Goal: Transaction & Acquisition: Subscribe to service/newsletter

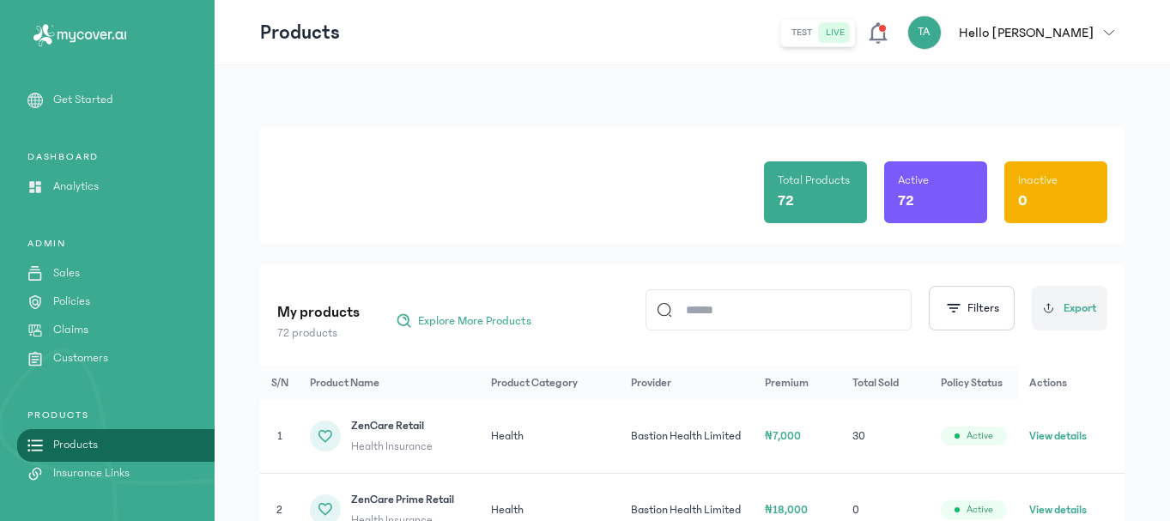
click at [84, 354] on p "Customers" at bounding box center [80, 358] width 55 height 18
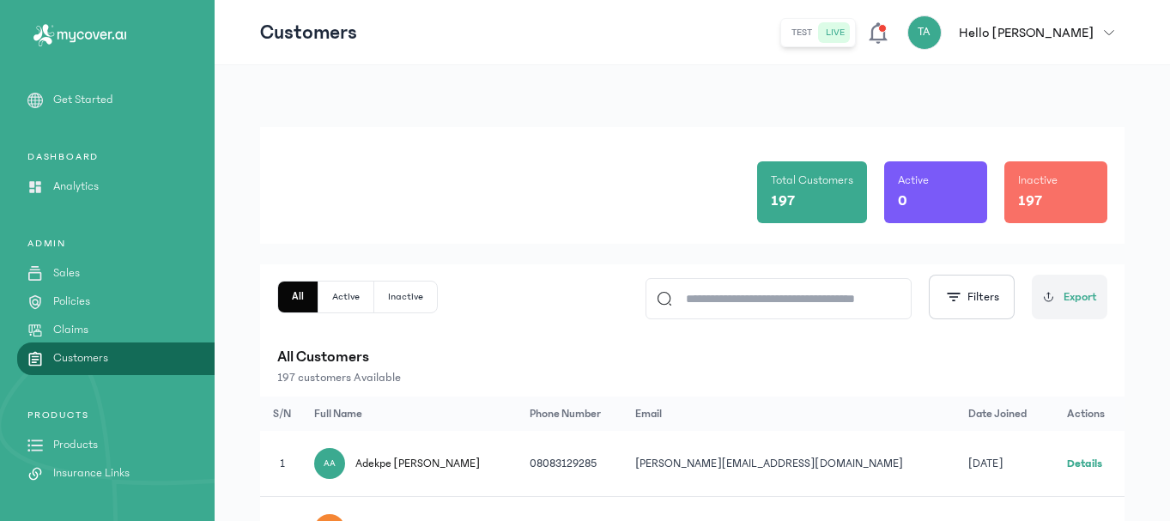
click at [720, 291] on input at bounding box center [786, 298] width 228 height 39
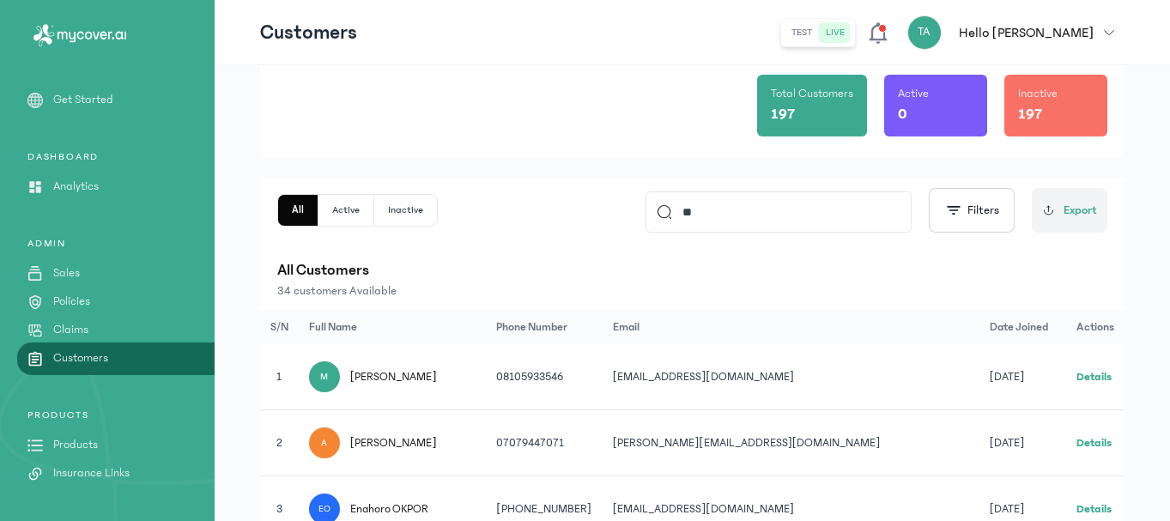
scroll to position [86, 0]
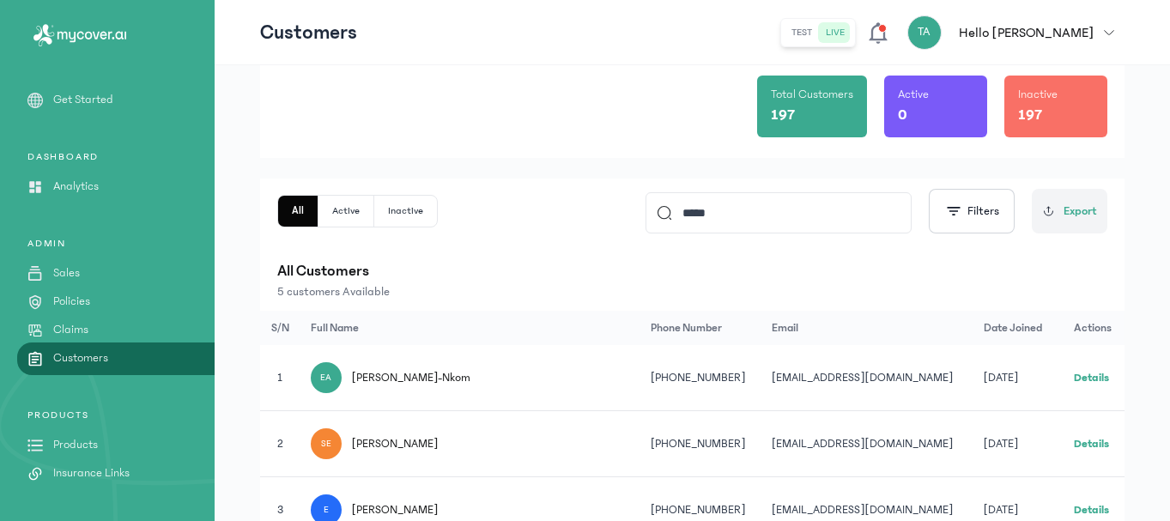
type input "*********"
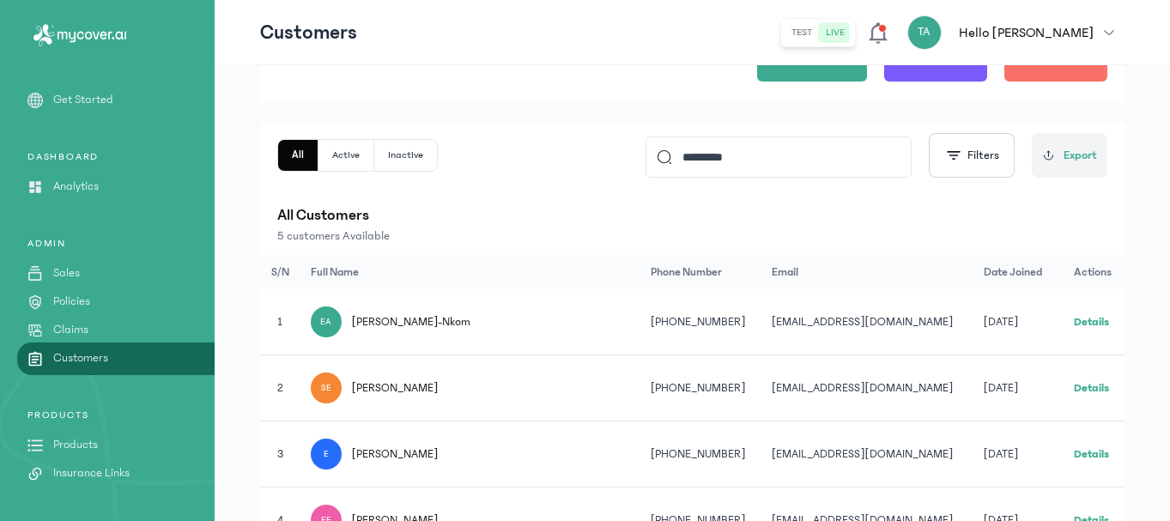
scroll to position [172, 0]
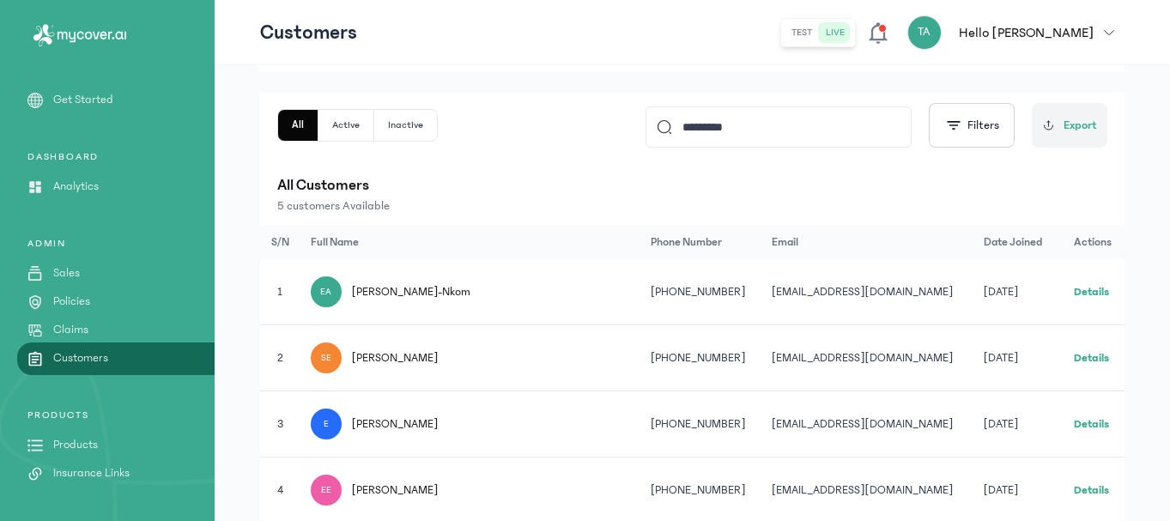
click at [1089, 290] on link "Details" at bounding box center [1091, 292] width 35 height 12
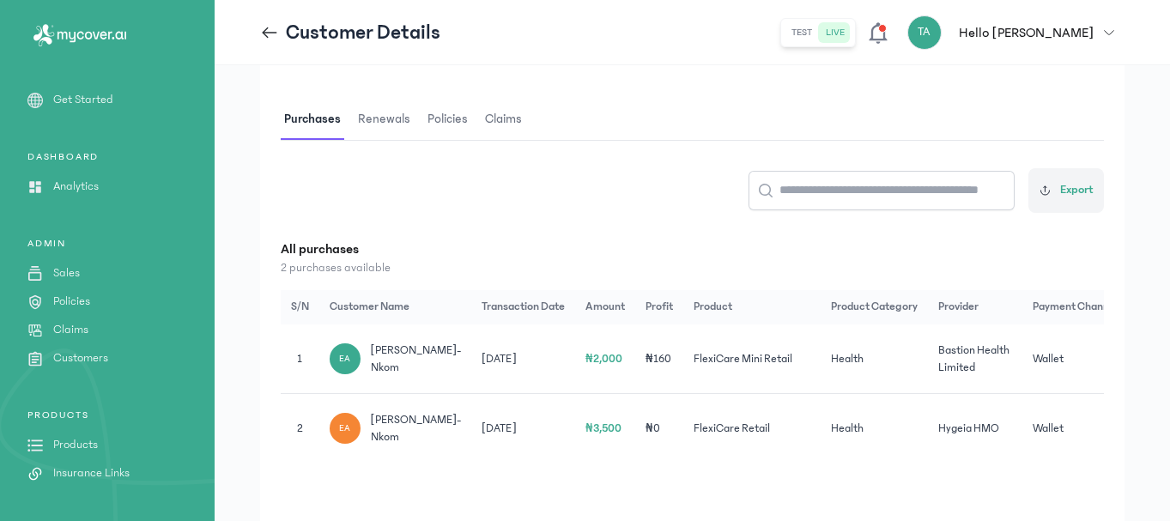
scroll to position [258, 0]
click at [374, 108] on span "Renewals" at bounding box center [384, 118] width 59 height 40
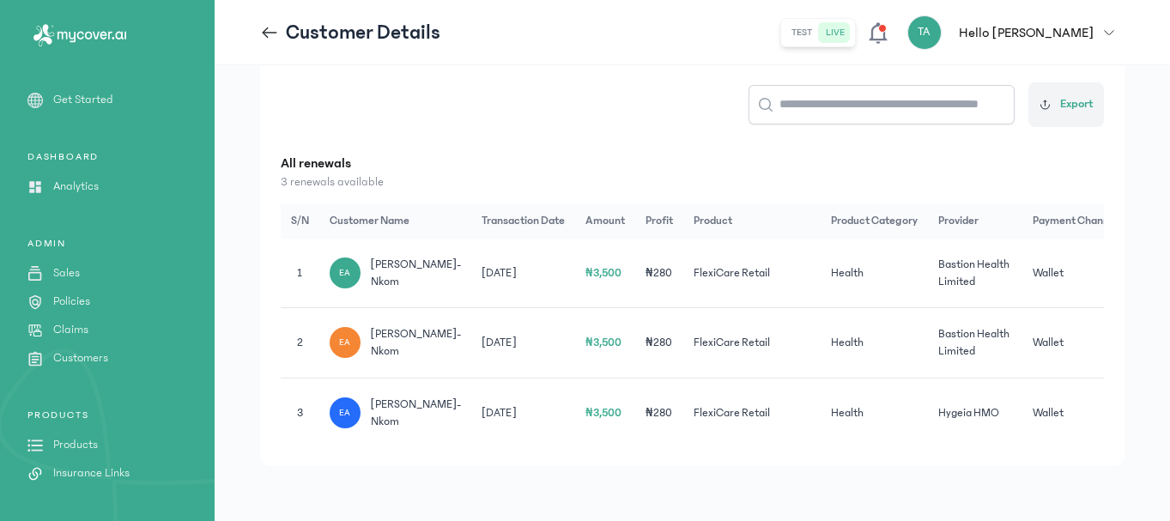
scroll to position [397, 0]
drag, startPoint x: 603, startPoint y: 446, endPoint x: 745, endPoint y: 448, distance: 142.5
click at [745, 448] on div "Customer Details Purchases Renewals Policies Claims Export All renewals 3 renew…" at bounding box center [692, 204] width 865 height 524
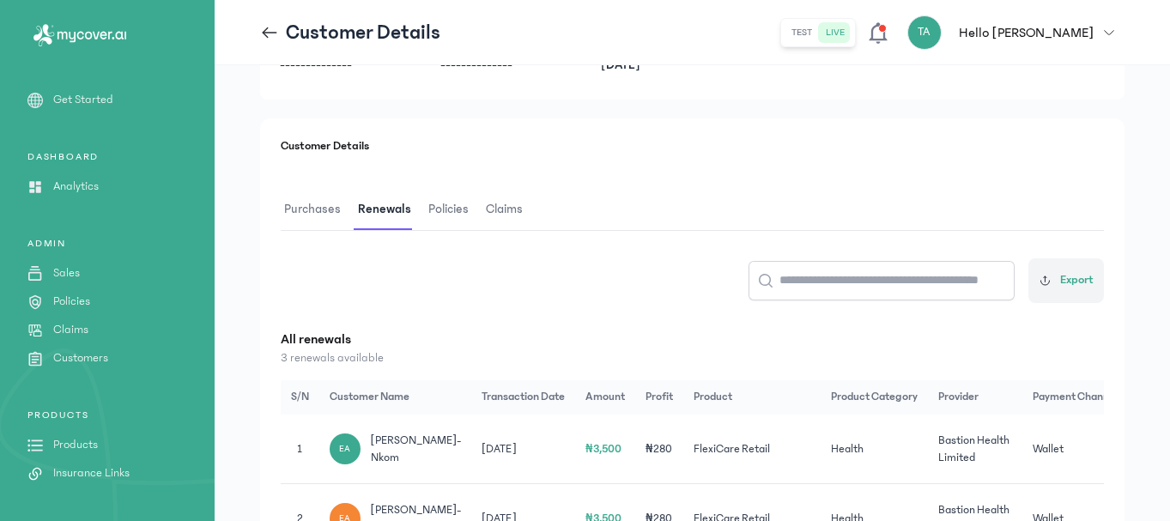
scroll to position [140, 0]
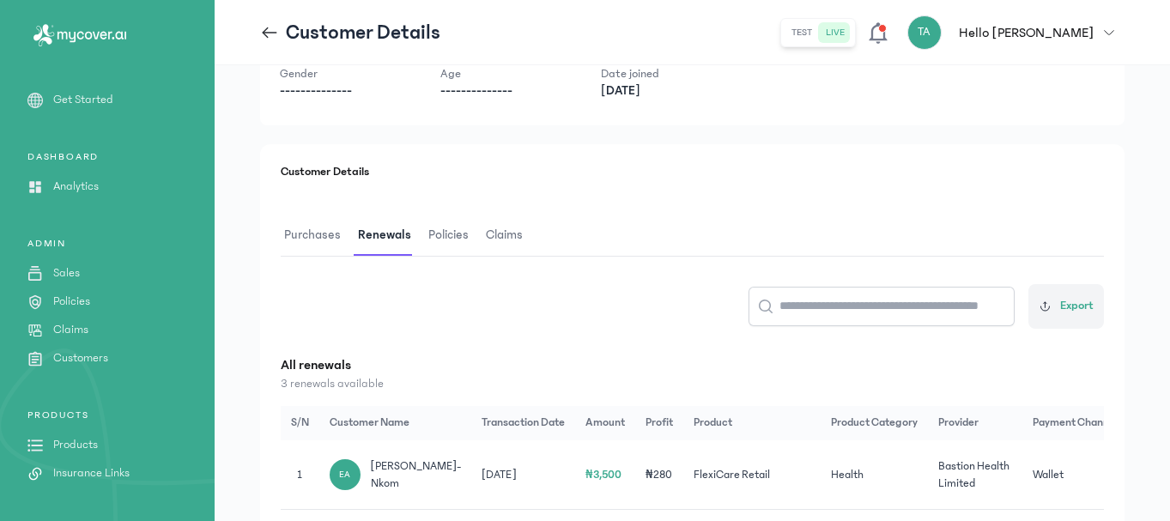
click at [324, 243] on span "Purchases" at bounding box center [313, 235] width 64 height 40
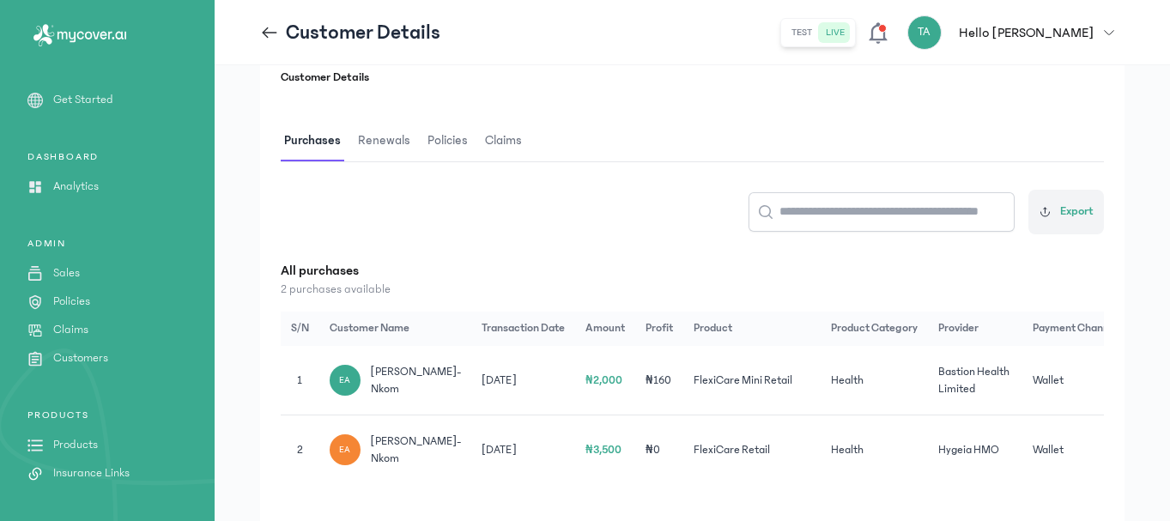
scroll to position [333, 0]
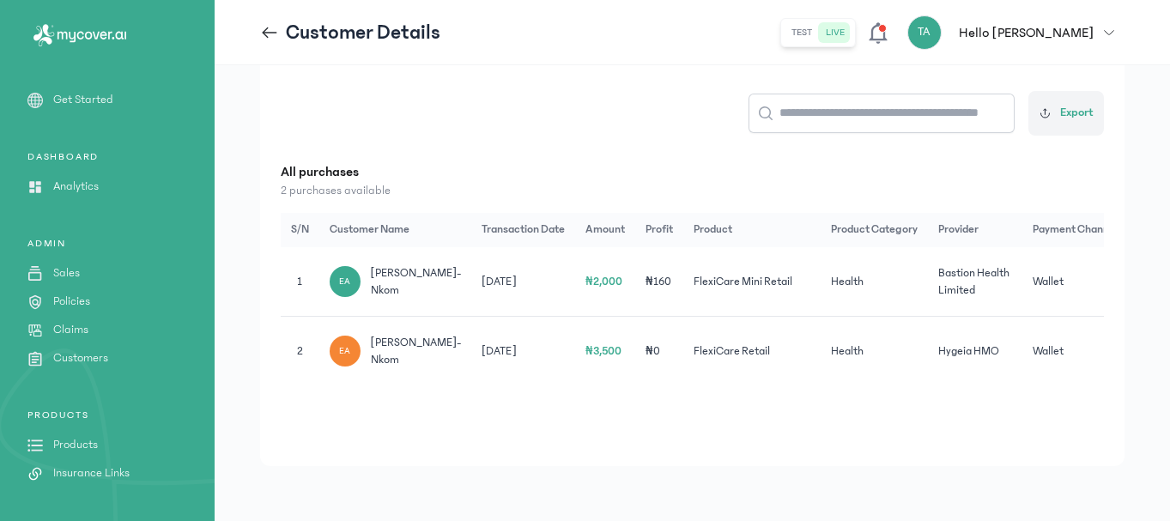
drag, startPoint x: 701, startPoint y: 424, endPoint x: 774, endPoint y: 422, distance: 73.0
click at [774, 422] on div "Customer Details Purchases Renewals Policies Claims Export All purchases 2 purc…" at bounding box center [692, 208] width 865 height 515
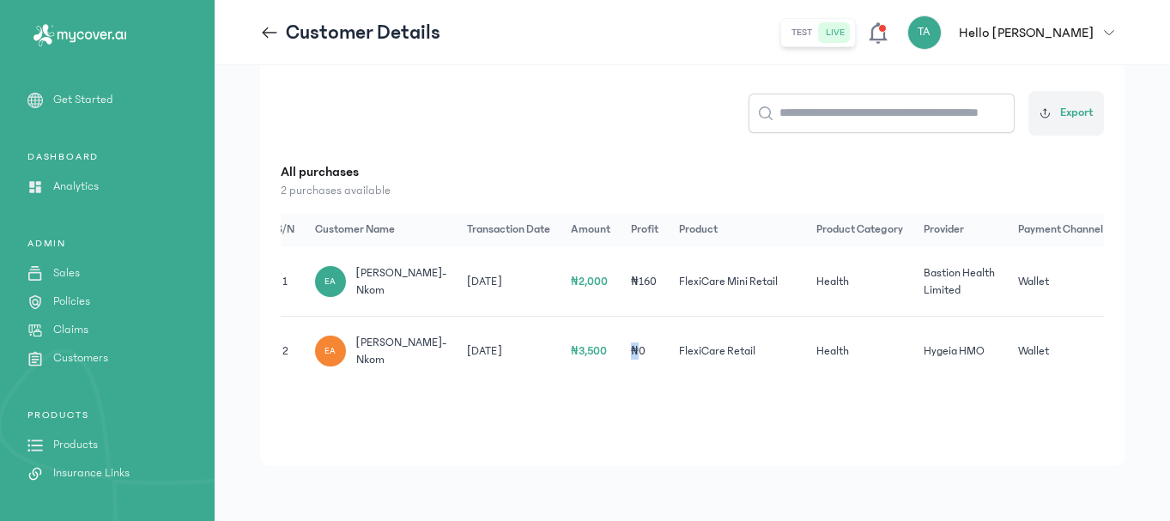
drag, startPoint x: 605, startPoint y: 420, endPoint x: 623, endPoint y: 421, distance: 18.0
click at [623, 386] on div "S/N Customer Name Transaction Date Amount Profit Product Product Category Provi…" at bounding box center [692, 299] width 823 height 173
click at [77, 301] on p "Policies" at bounding box center [71, 302] width 37 height 18
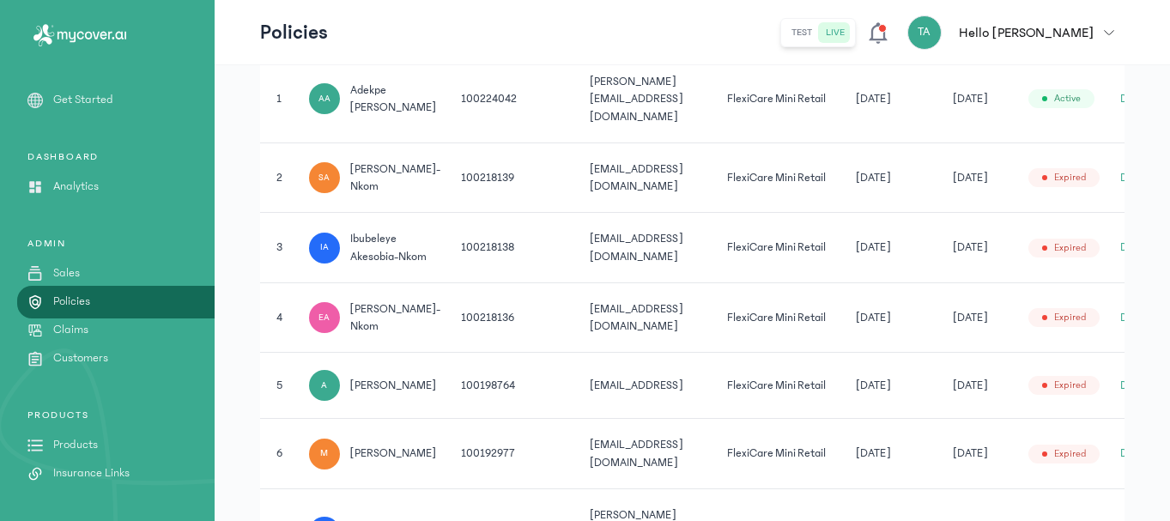
scroll to position [343, 0]
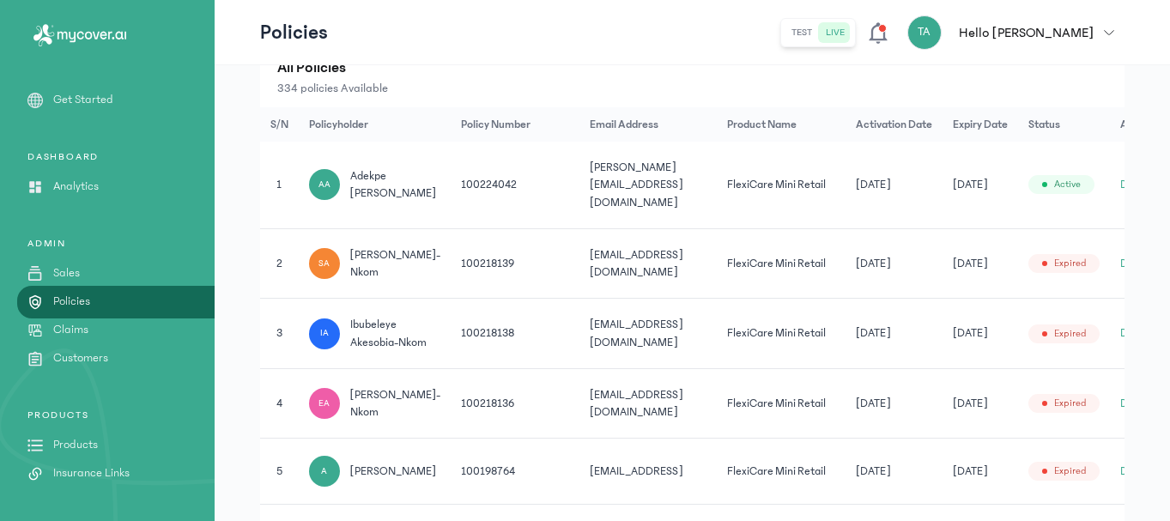
click at [1120, 412] on button "Details" at bounding box center [1137, 403] width 34 height 17
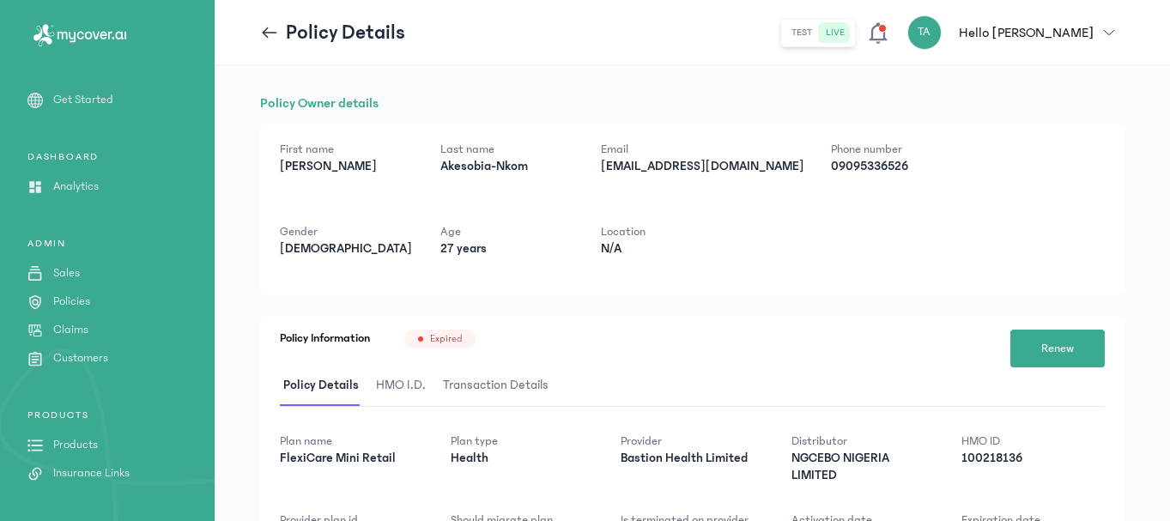
click at [396, 374] on span "HMO I.D." at bounding box center [401, 386] width 57 height 40
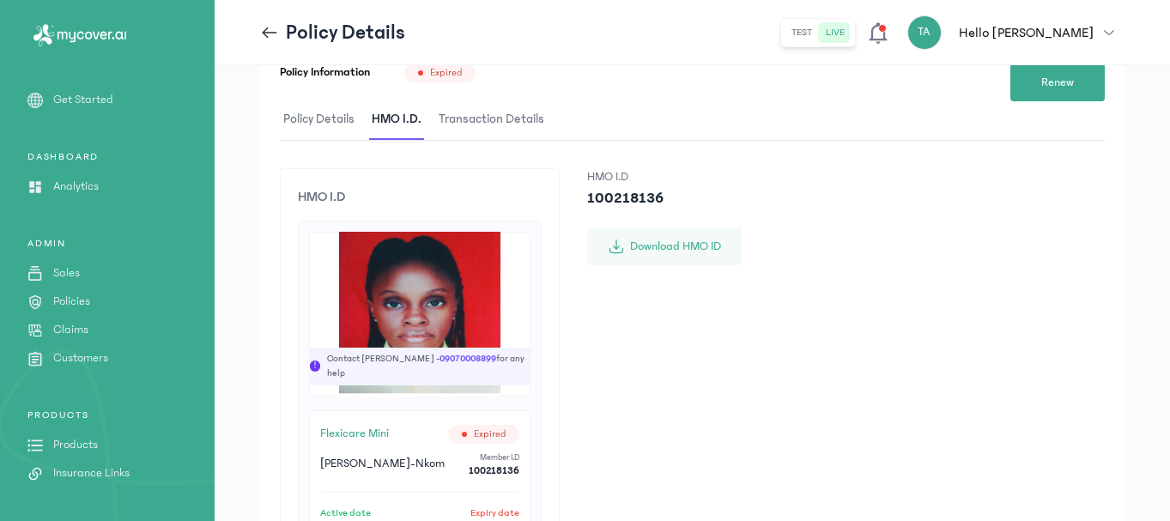
scroll to position [165, 0]
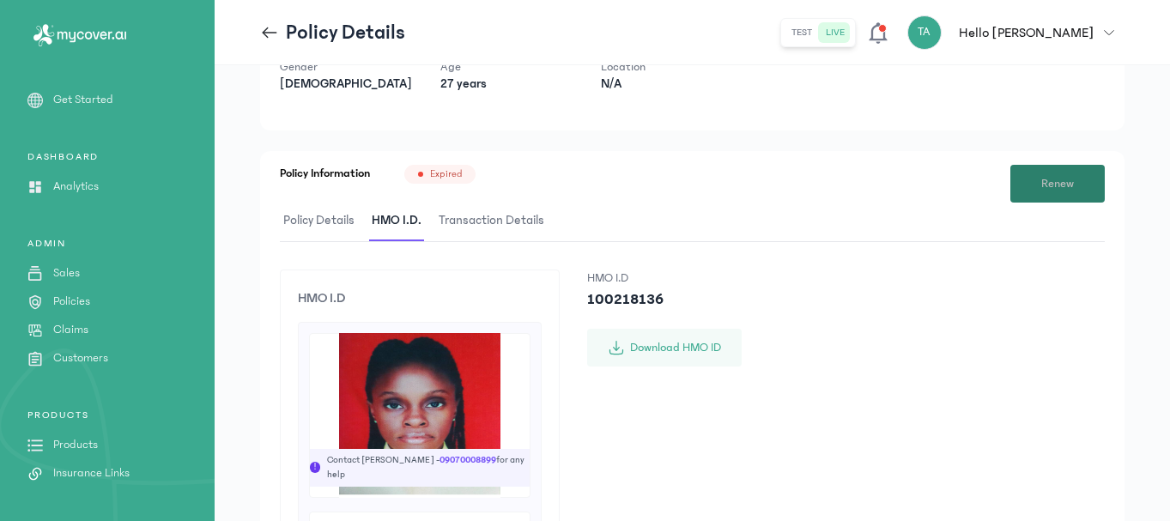
click at [1031, 185] on button "Renew" at bounding box center [1057, 184] width 94 height 38
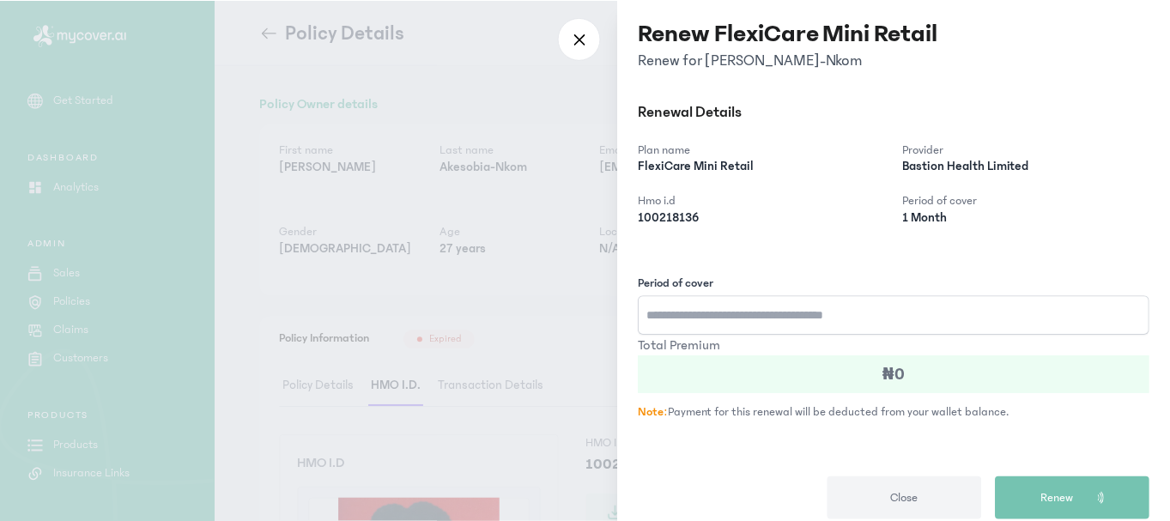
scroll to position [54, 0]
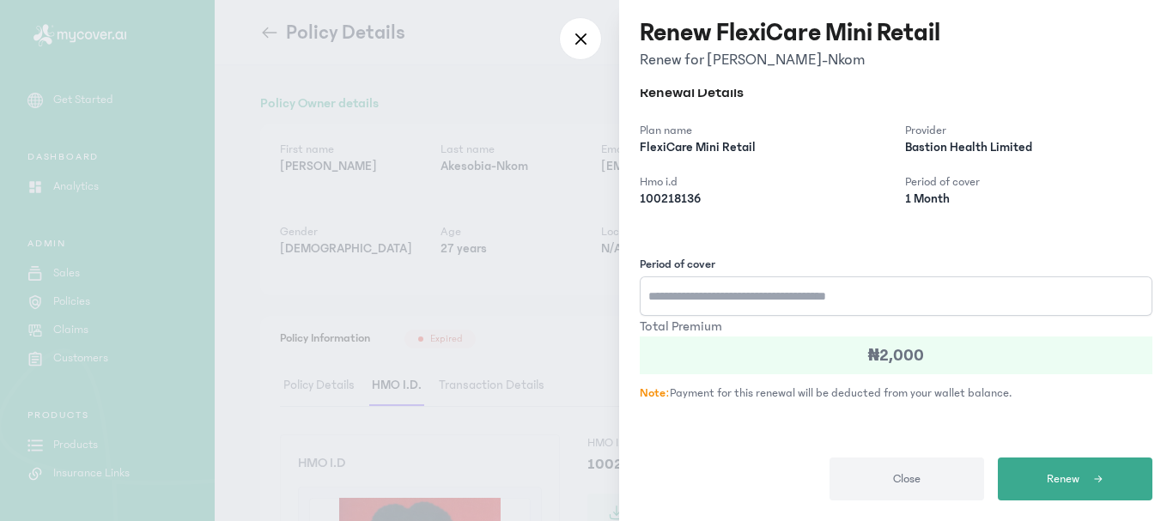
click at [710, 287] on input "Period of cover" at bounding box center [896, 295] width 513 height 39
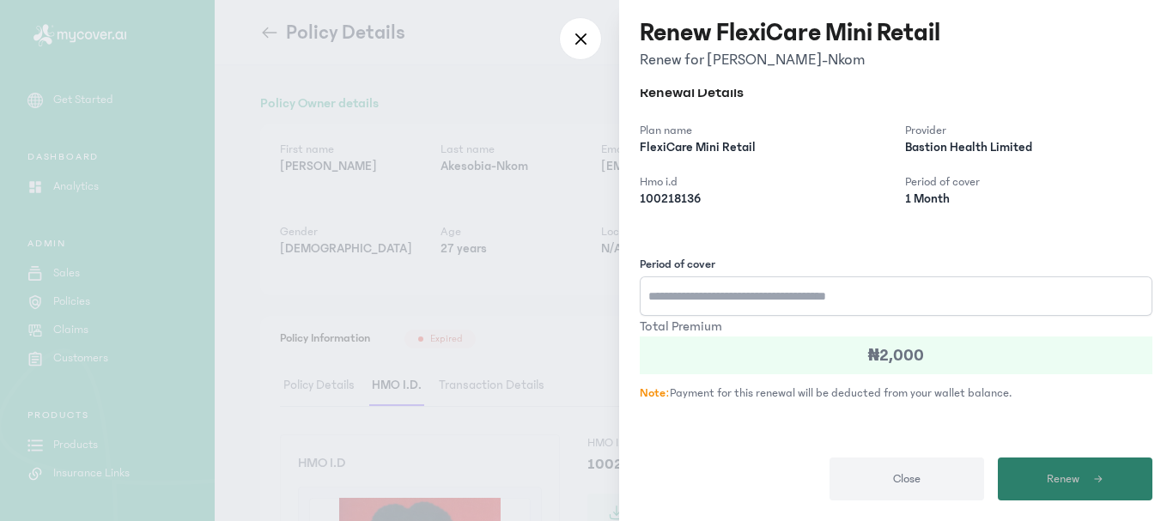
type input "*"
click at [1070, 478] on span "Renew" at bounding box center [1063, 479] width 33 height 18
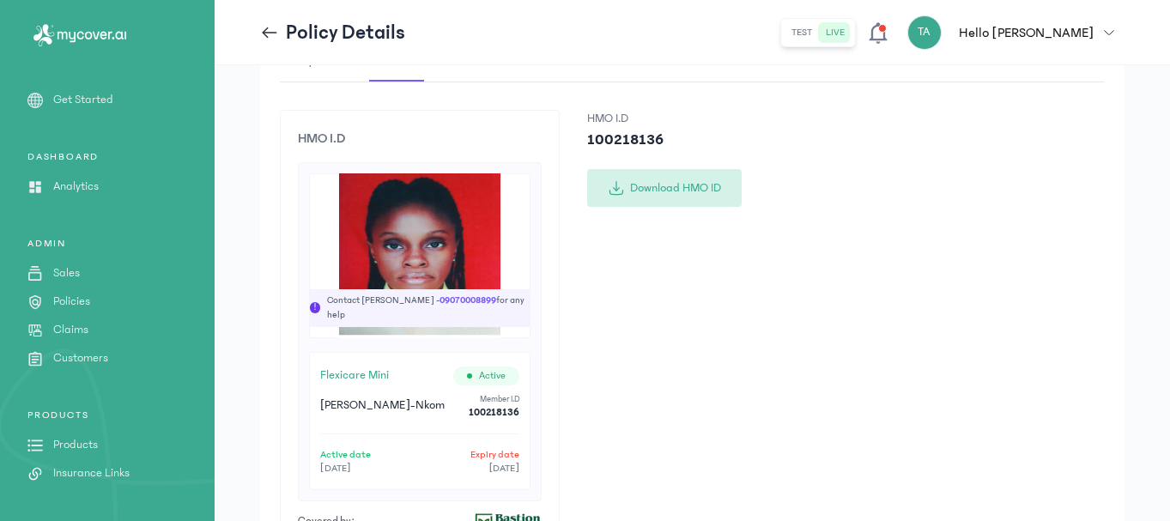
scroll to position [79, 0]
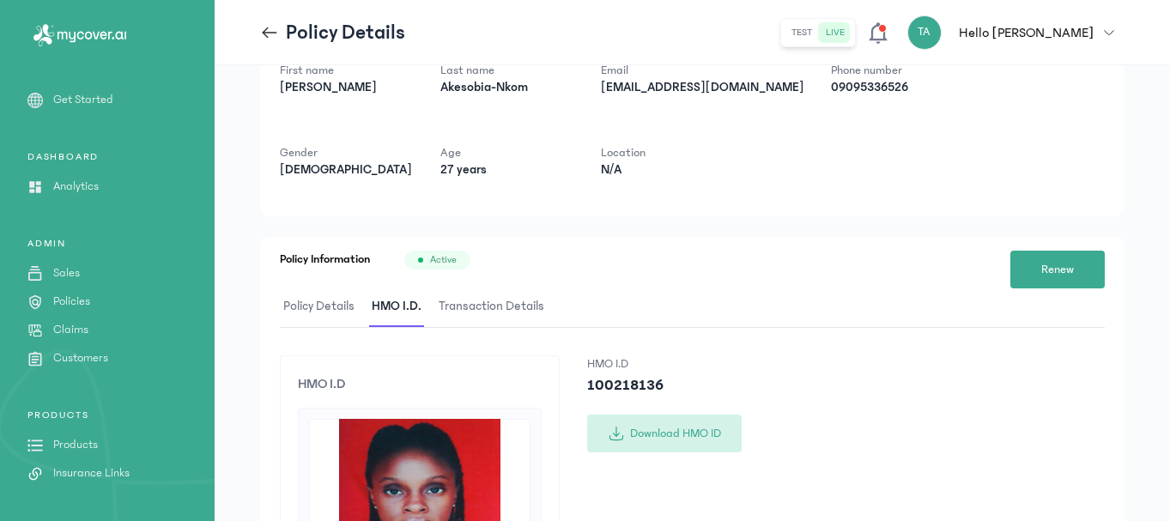
click at [677, 429] on button "Download HMO ID" at bounding box center [664, 434] width 155 height 38
click at [82, 359] on p "Customers" at bounding box center [80, 358] width 55 height 18
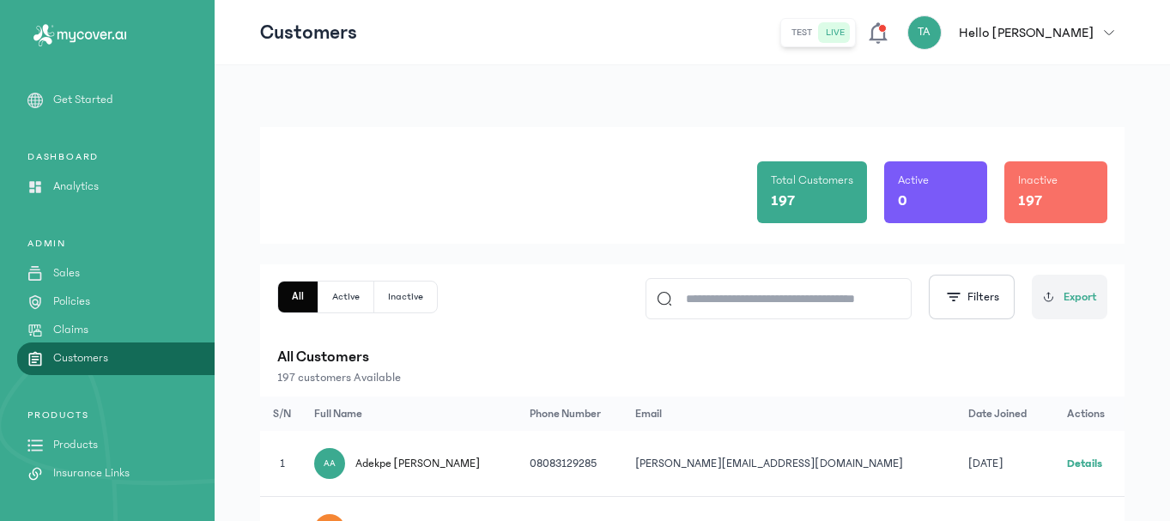
click at [724, 300] on input at bounding box center [786, 298] width 228 height 39
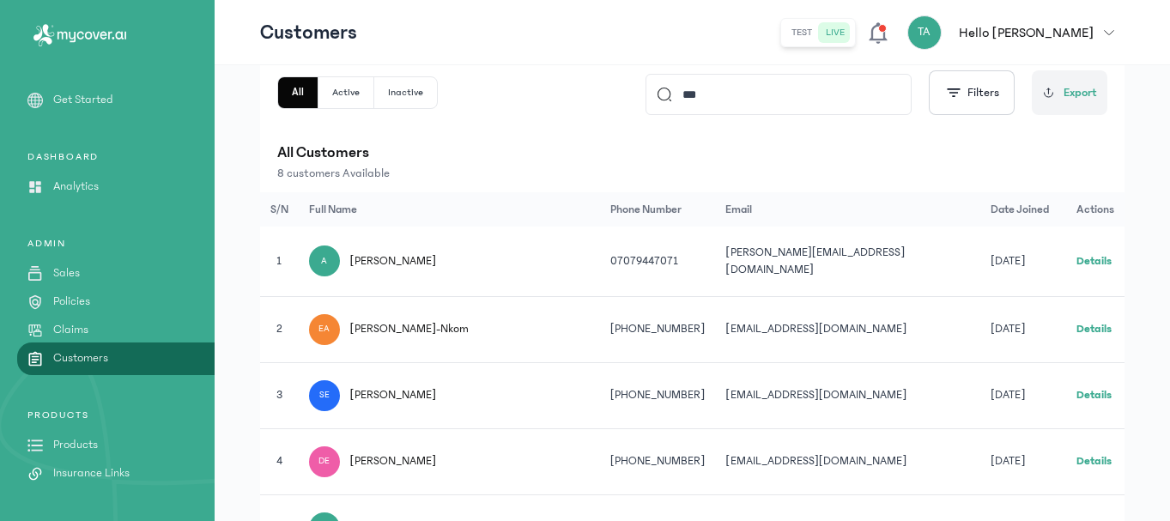
scroll to position [74, 0]
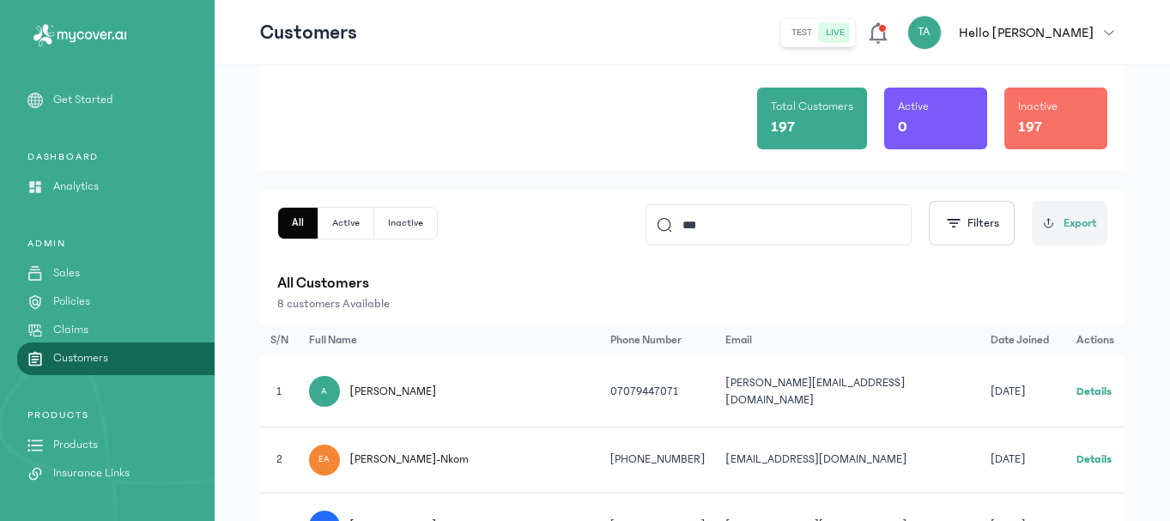
click at [740, 220] on input "***" at bounding box center [786, 224] width 228 height 39
type input "*"
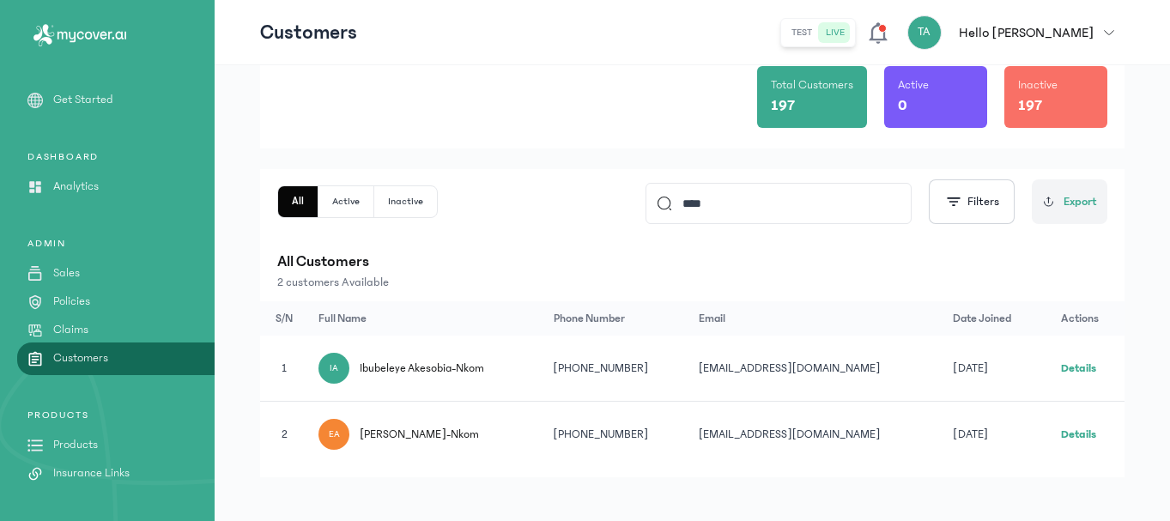
scroll to position [106, 0]
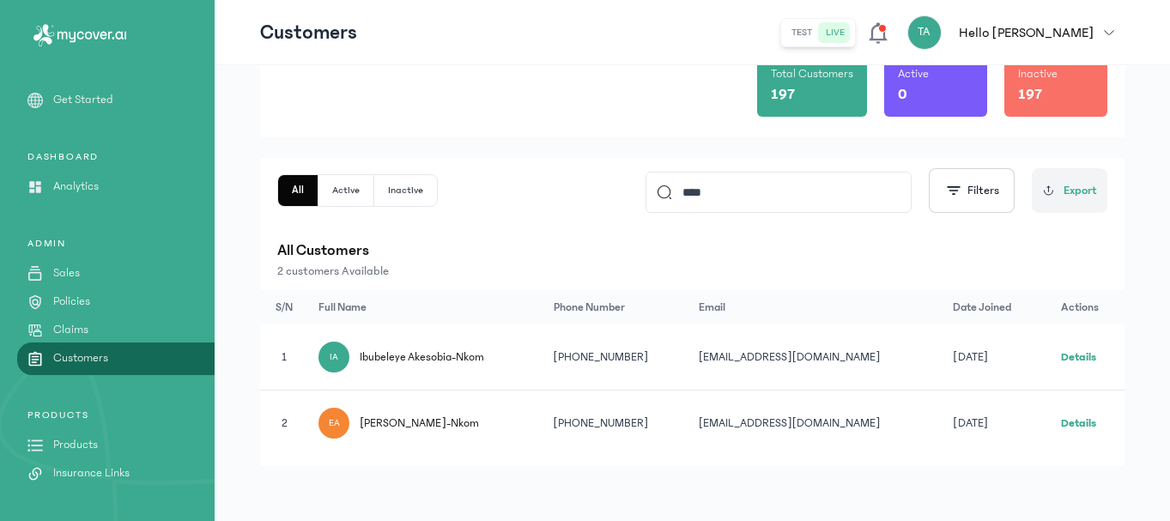
type input "****"
click at [1068, 354] on link "Details" at bounding box center [1078, 357] width 35 height 12
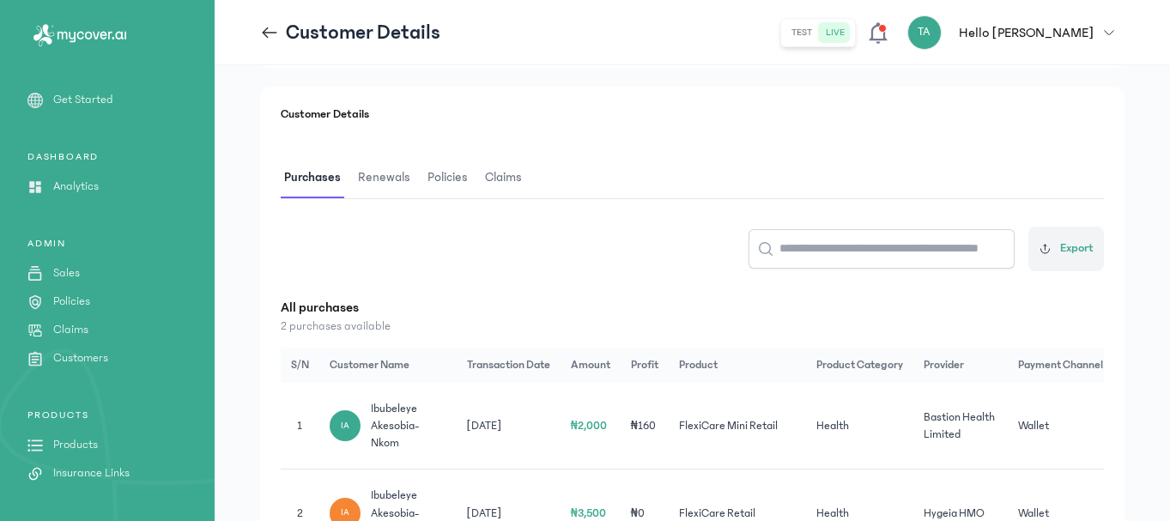
scroll to position [76, 0]
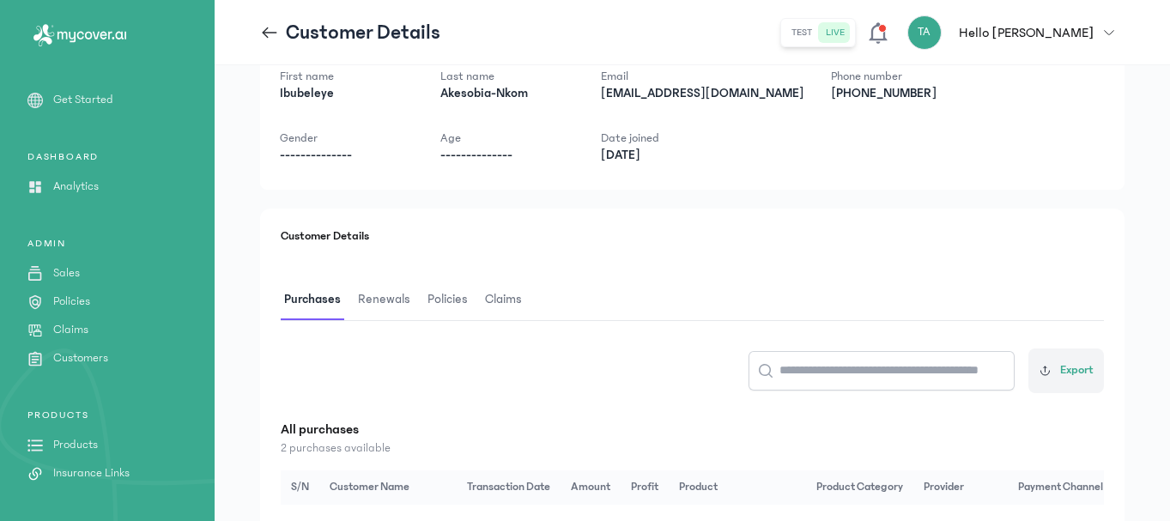
click at [374, 296] on span "Renewals" at bounding box center [384, 300] width 59 height 40
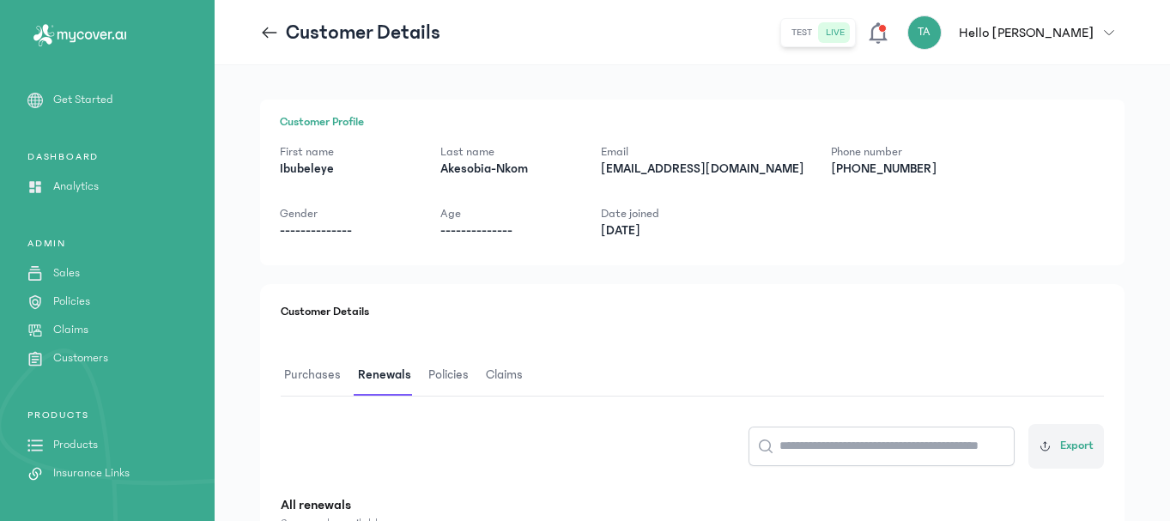
click at [453, 370] on span "Policies" at bounding box center [448, 375] width 47 height 40
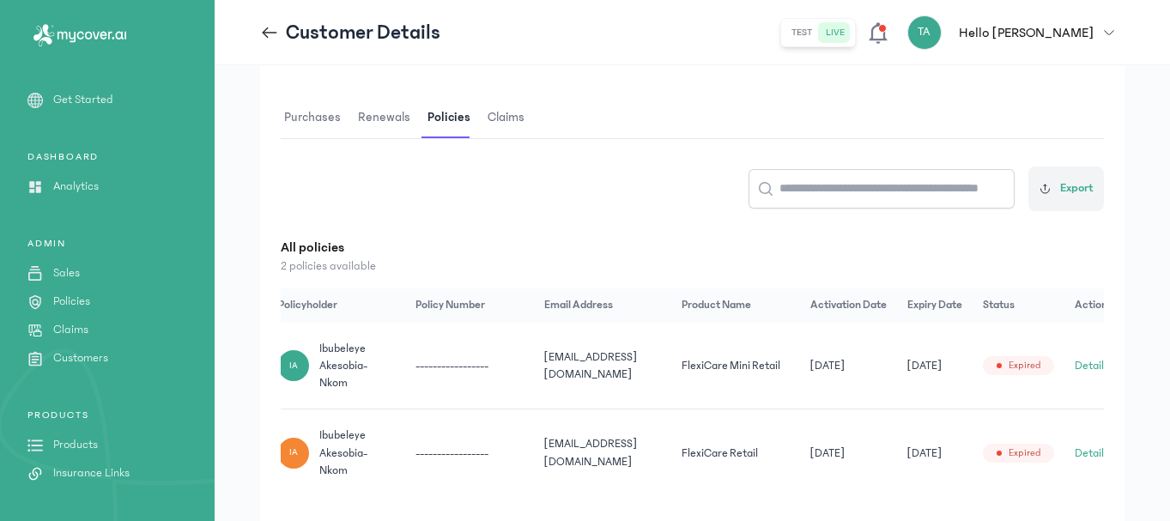
scroll to position [0, 72]
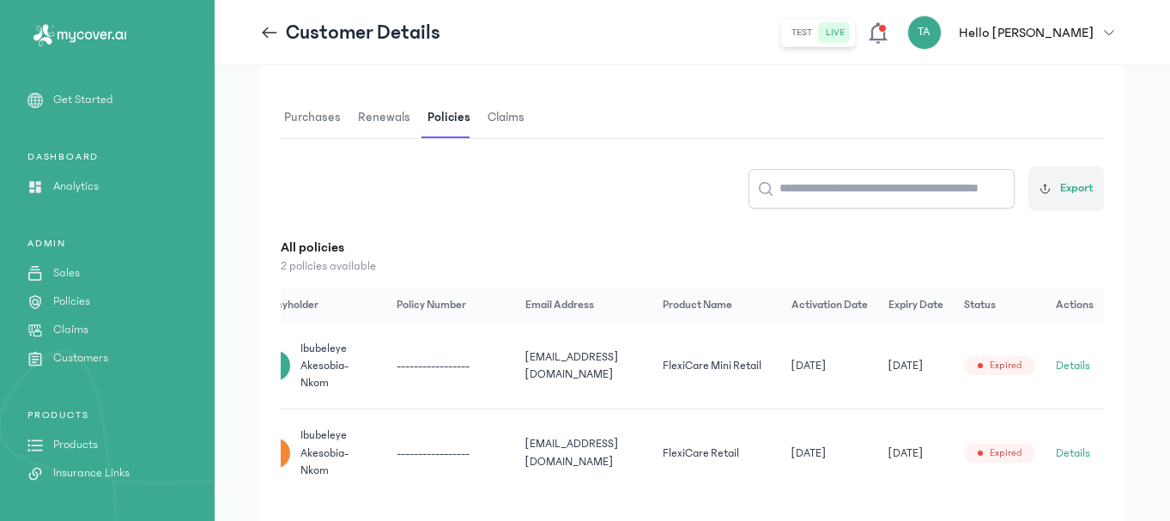
click at [1071, 358] on button "Details" at bounding box center [1073, 365] width 34 height 17
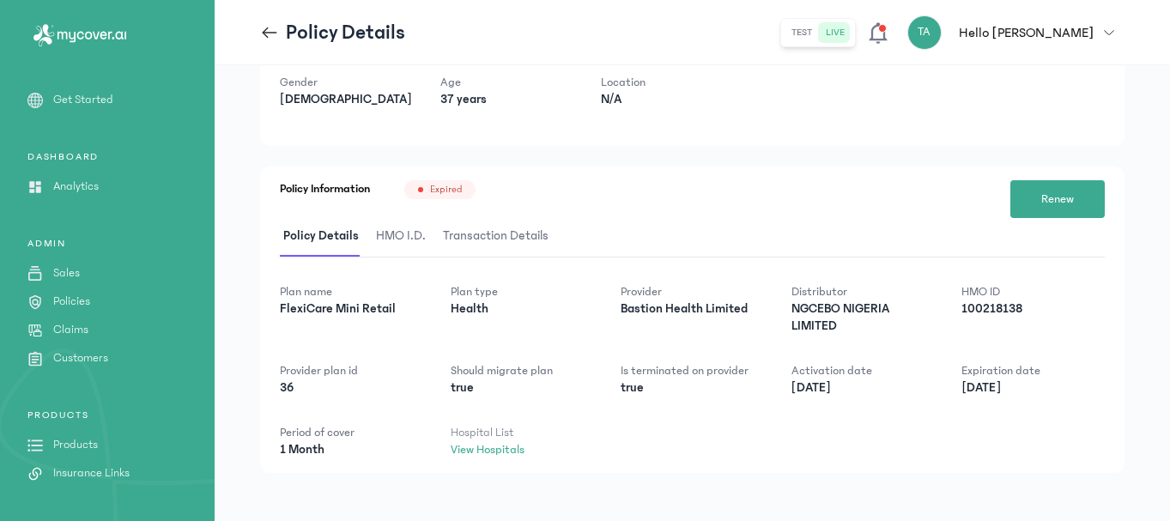
scroll to position [156, 0]
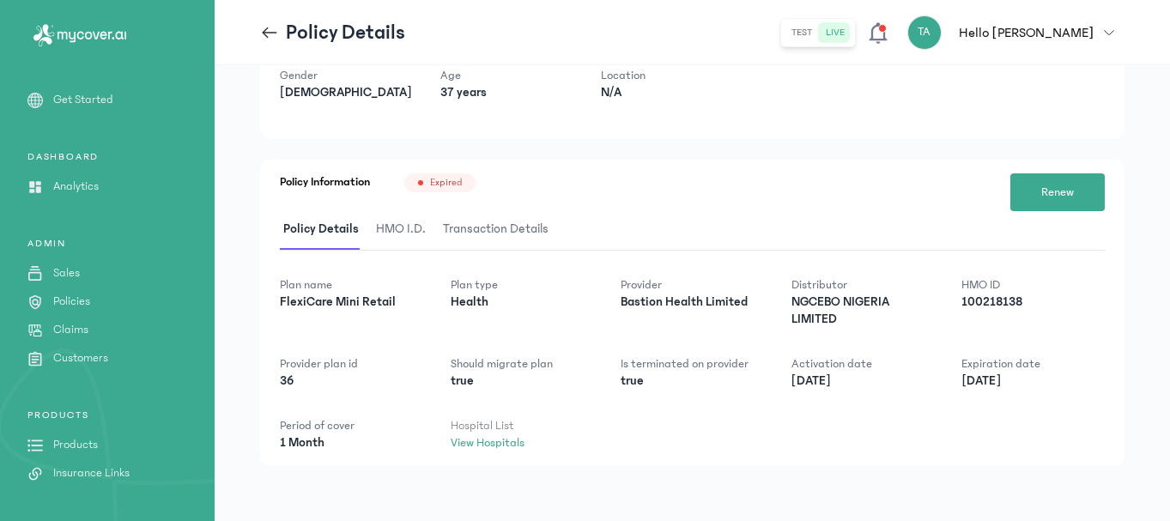
click at [397, 231] on span "HMO I.D." at bounding box center [401, 229] width 57 height 40
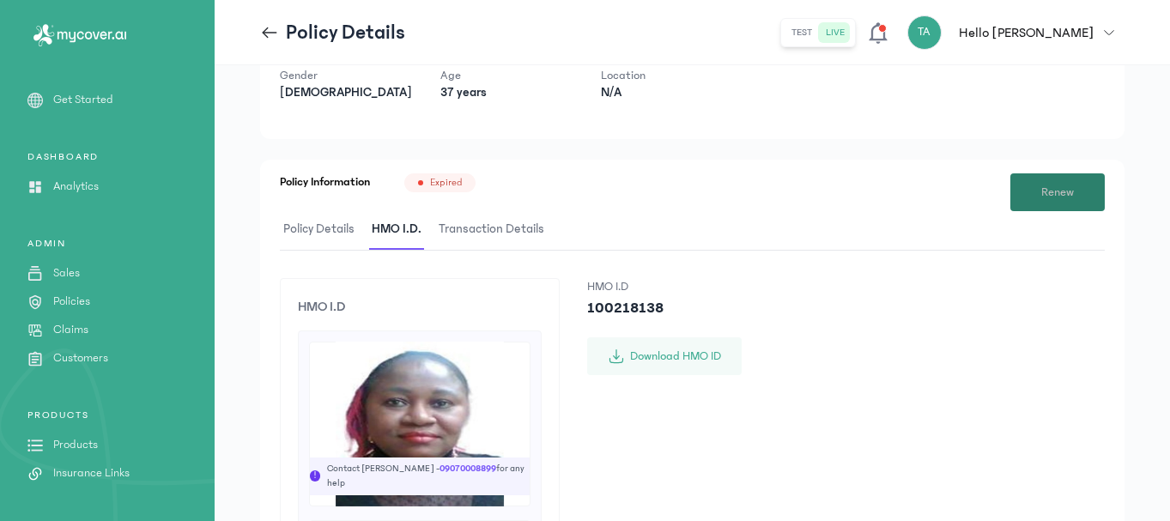
click at [1049, 189] on span "Renew" at bounding box center [1057, 193] width 33 height 18
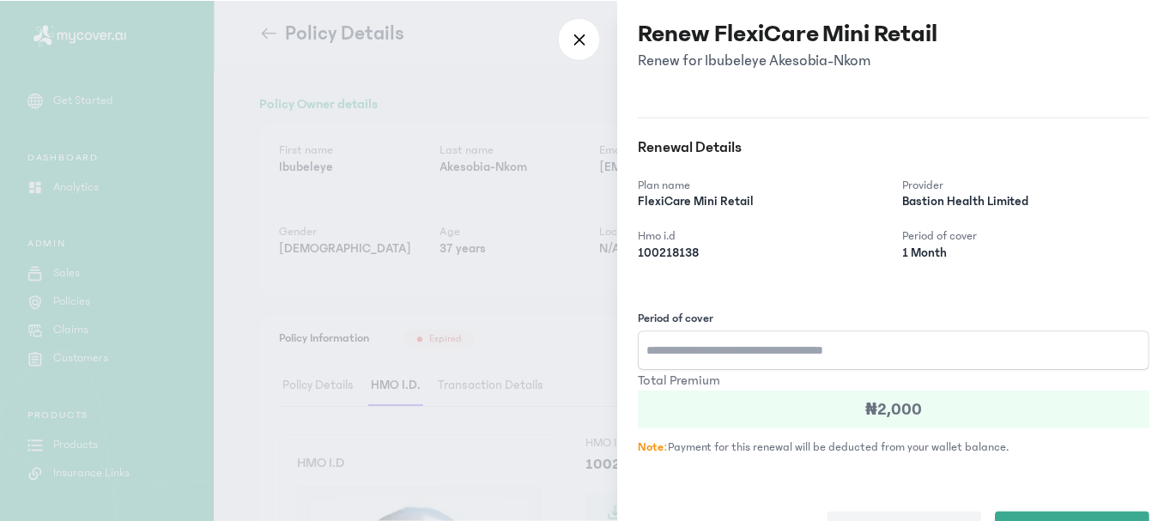
scroll to position [54, 0]
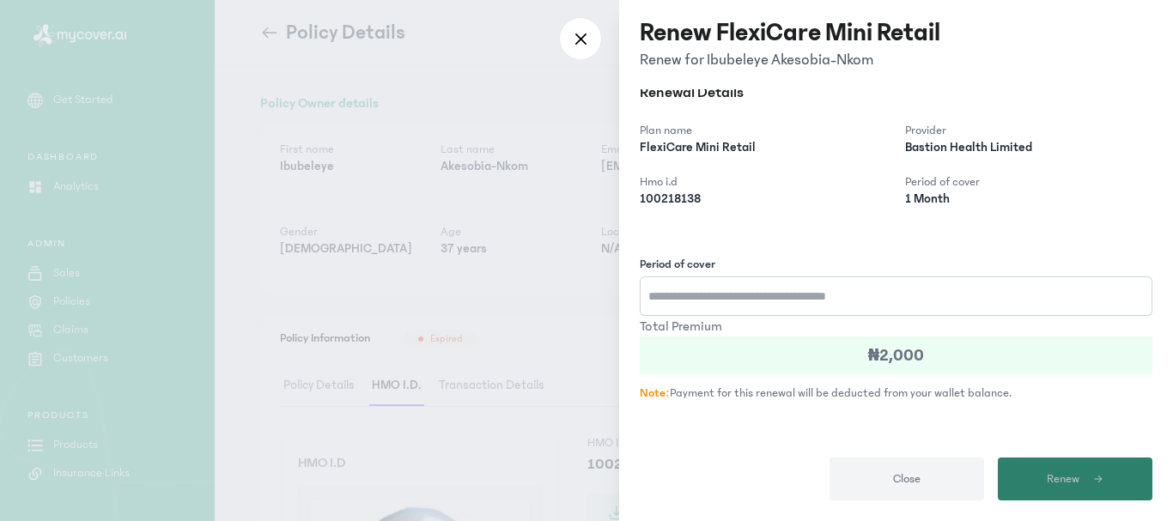
type input "*"
click at [1047, 481] on span "Renew" at bounding box center [1063, 479] width 33 height 18
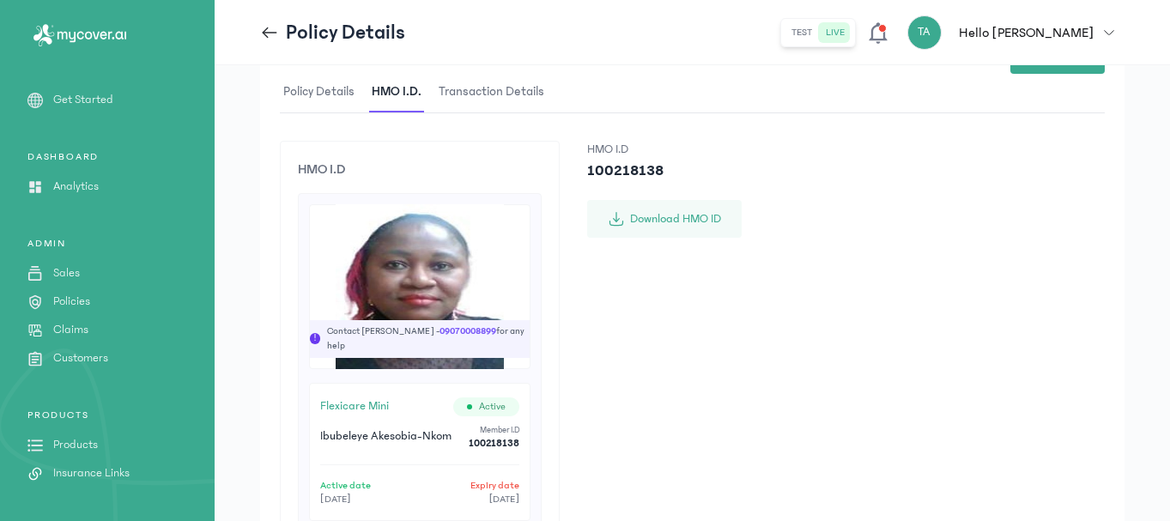
scroll to position [165, 0]
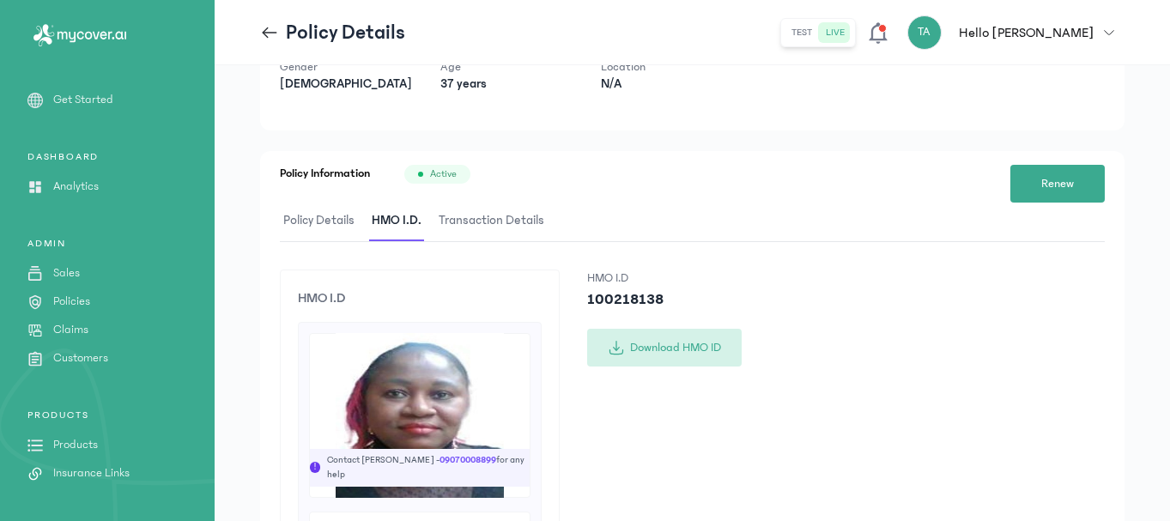
click at [643, 338] on button "Download HMO ID" at bounding box center [664, 348] width 155 height 38
